Goal: Task Accomplishment & Management: Manage account settings

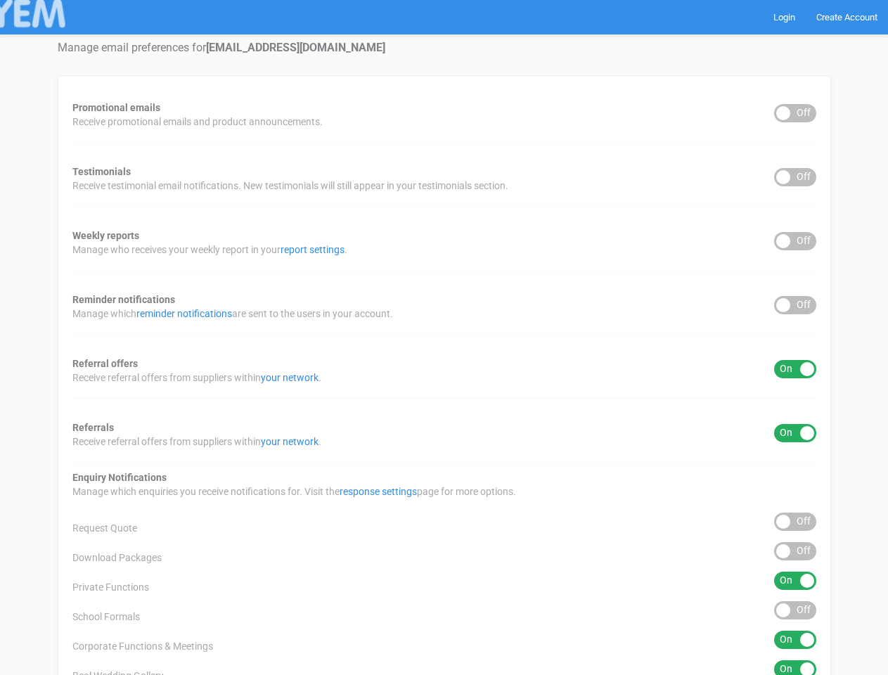
click at [444, 338] on div "Promotional emails ON OFF Receive promotional emails and product announcements.…" at bounding box center [445, 449] width 774 height 748
click at [795, 113] on div "ON OFF" at bounding box center [795, 113] width 42 height 18
click at [795, 177] on div "ON OFF" at bounding box center [795, 177] width 42 height 18
click at [795, 241] on div "ON OFF" at bounding box center [795, 241] width 42 height 18
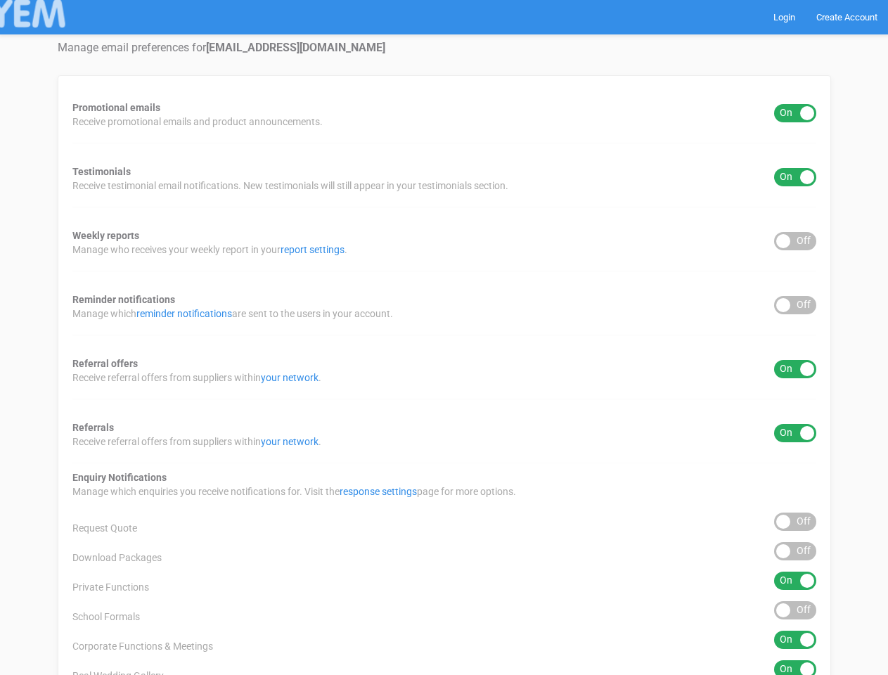
click at [795, 305] on div "ON OFF" at bounding box center [795, 305] width 42 height 18
click at [795, 369] on div "ON OFF" at bounding box center [795, 369] width 42 height 18
click at [795, 433] on div "ON OFF" at bounding box center [795, 433] width 42 height 18
click at [795, 522] on div "ON OFF" at bounding box center [795, 522] width 42 height 18
click at [795, 551] on div "ON OFF" at bounding box center [795, 551] width 42 height 18
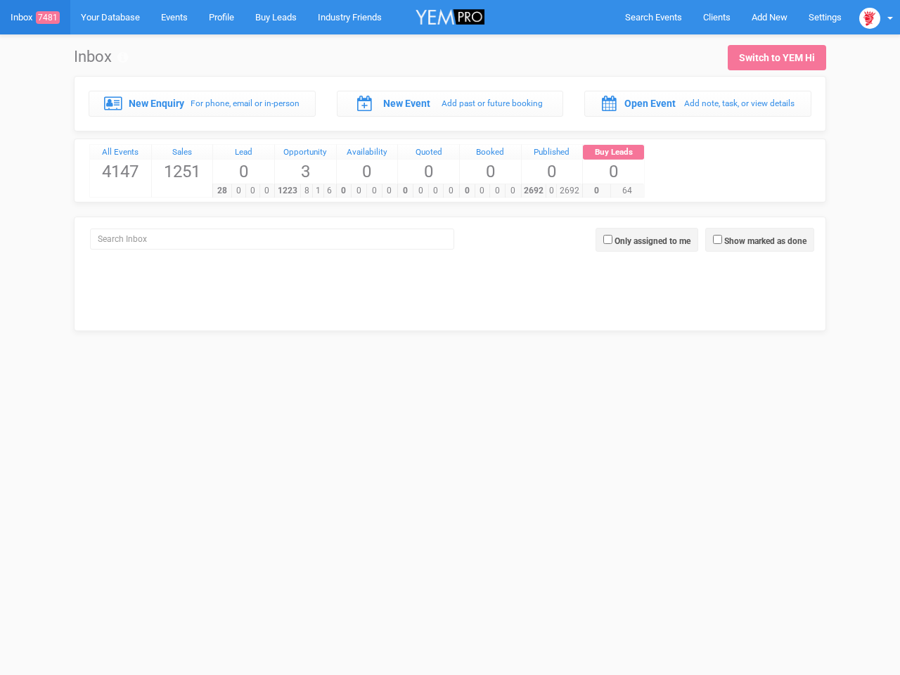
click at [450, 184] on div "0 0 0 0" at bounding box center [427, 191] width 61 height 14
click at [653, 17] on span "Search Events" at bounding box center [653, 17] width 57 height 11
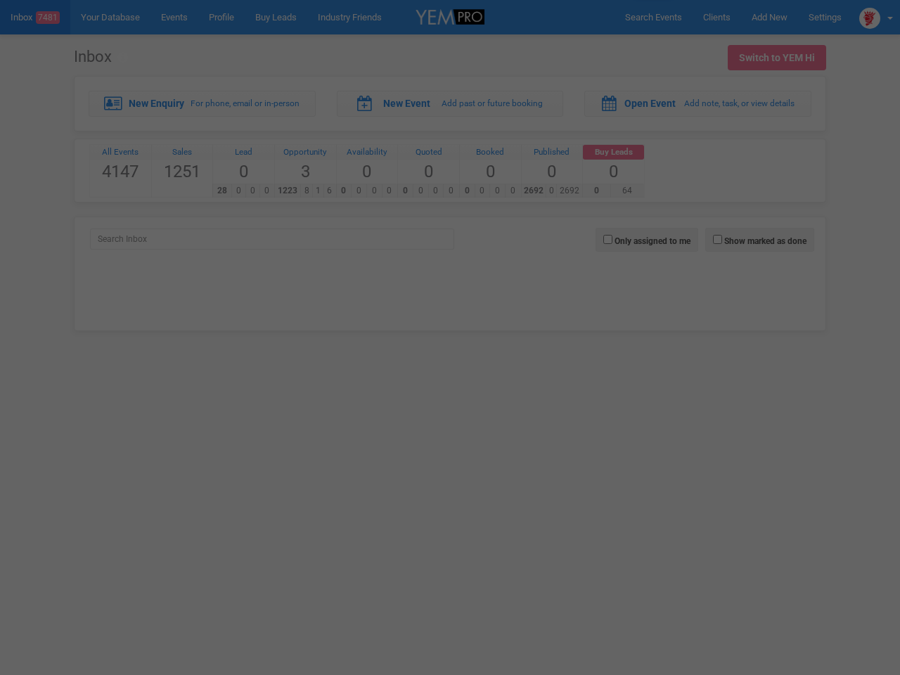
click at [769, 17] on div at bounding box center [450, 337] width 900 height 675
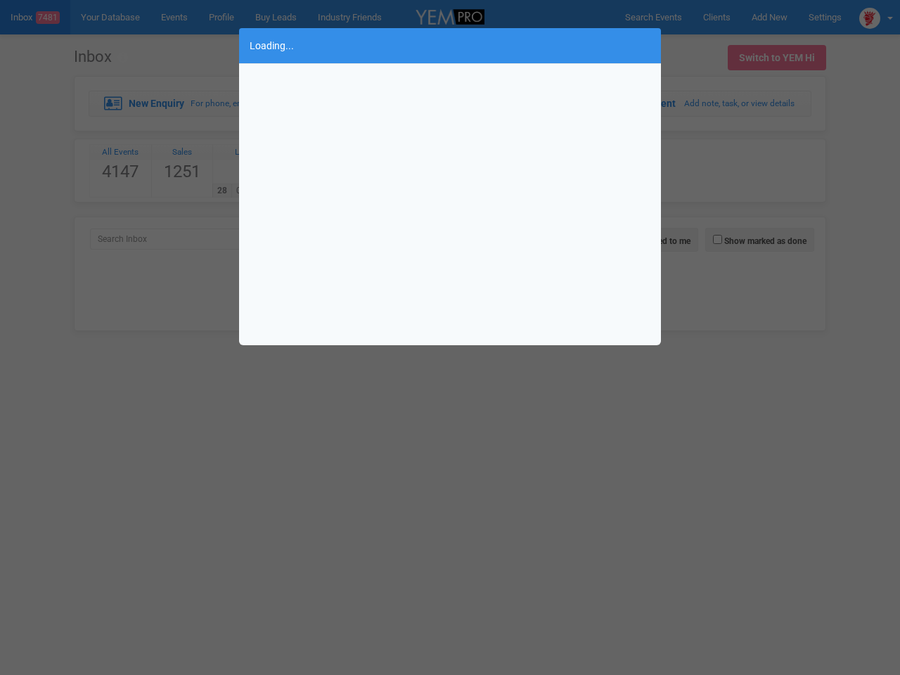
click at [876, 17] on div "Loading..." at bounding box center [450, 337] width 900 height 675
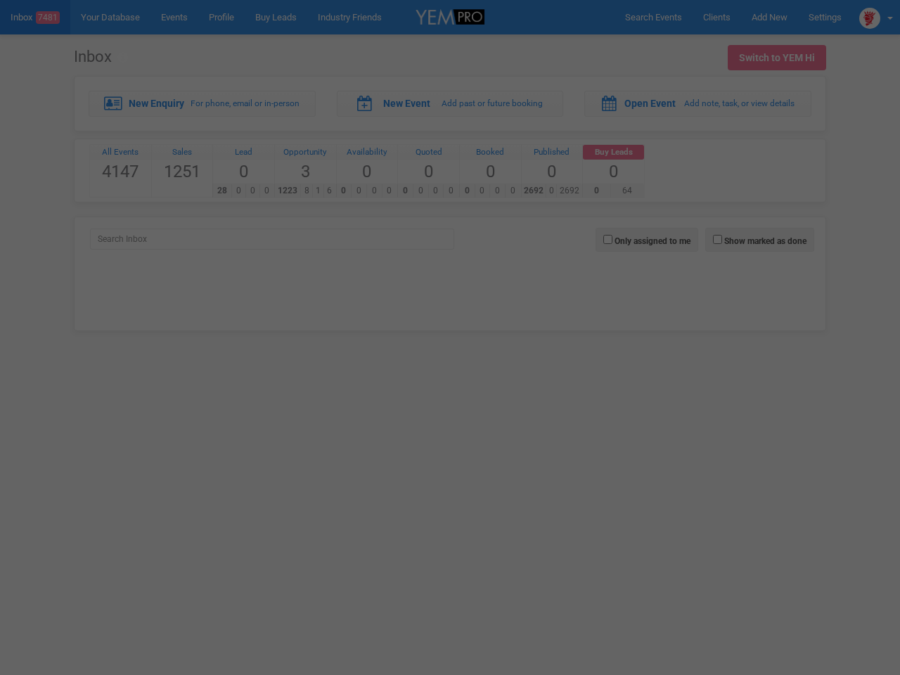
click at [760, 240] on div "Loading..." at bounding box center [450, 337] width 900 height 675
click at [647, 240] on div at bounding box center [450, 337] width 900 height 675
